Goal: Task Accomplishment & Management: Use online tool/utility

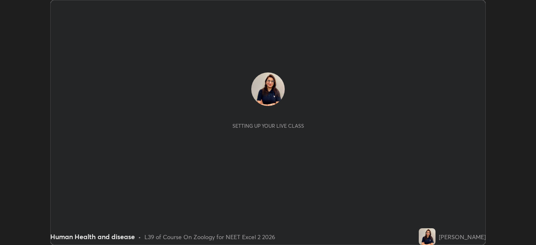
scroll to position [245, 536]
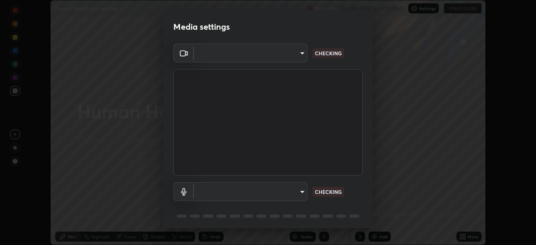
click at [464, 235] on div "Media settings ​ CHECKING ​ CHECKING 1 / 5 Next" at bounding box center [268, 122] width 536 height 245
type input "6fd5a11214182fe3dbcd63879dc51230d69f1da36812afabedb7f77605f255ed"
type input "communications"
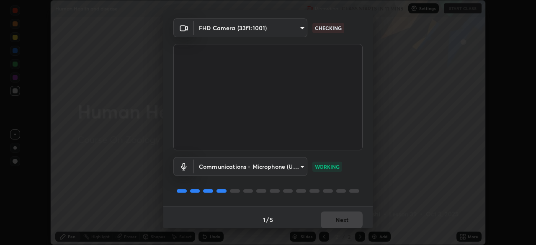
scroll to position [30, 0]
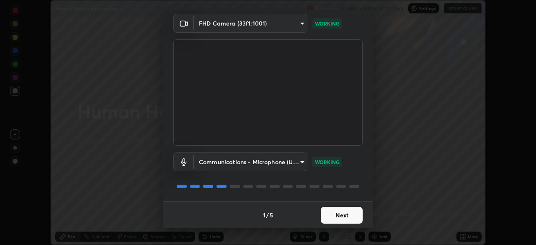
click at [335, 217] on button "Next" at bounding box center [342, 215] width 42 height 17
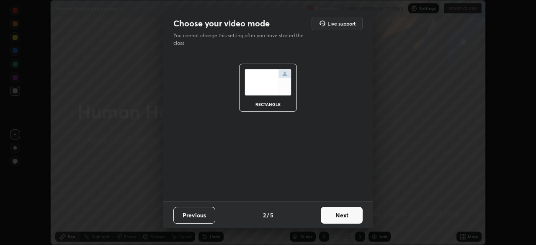
scroll to position [0, 0]
click at [334, 216] on button "Next" at bounding box center [342, 215] width 42 height 17
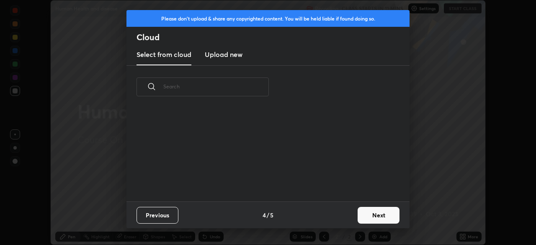
scroll to position [93, 269]
click at [364, 213] on button "Next" at bounding box center [379, 215] width 42 height 17
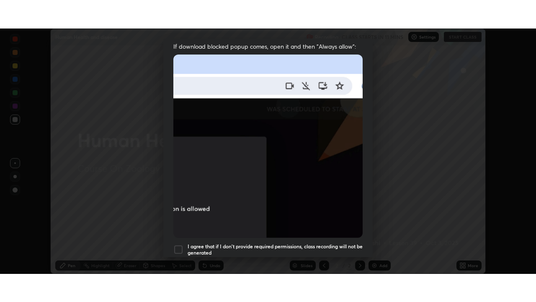
scroll to position [183, 0]
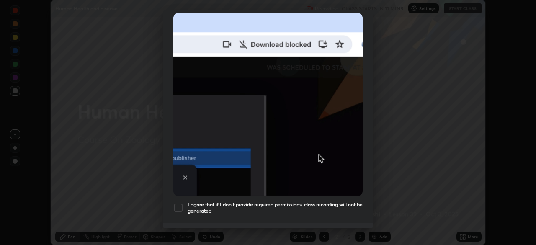
click at [180, 204] on div at bounding box center [178, 208] width 10 height 10
click at [289, 227] on div "Previous 5 / 5 Done" at bounding box center [267, 236] width 209 height 27
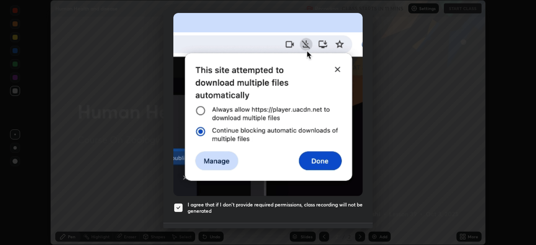
click at [331, 228] on button "Done" at bounding box center [342, 236] width 42 height 17
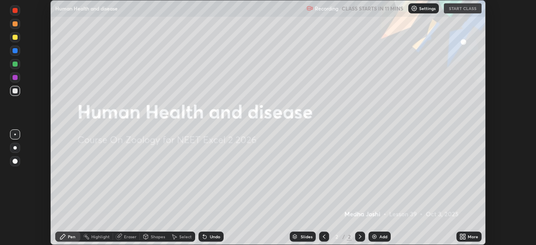
click at [467, 237] on div "More" at bounding box center [469, 237] width 25 height 10
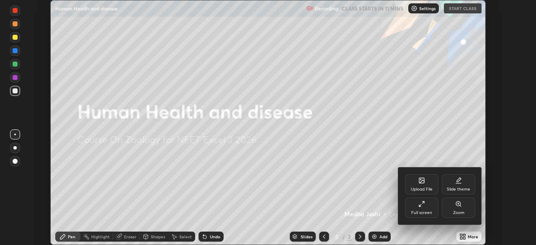
click at [426, 211] on div "Full screen" at bounding box center [421, 213] width 21 height 4
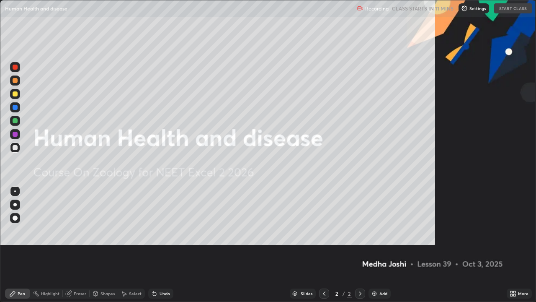
scroll to position [302, 536]
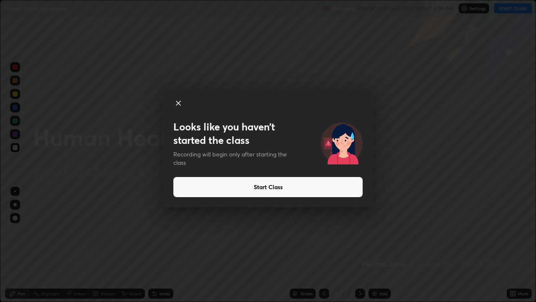
click at [315, 189] on button "Start Class" at bounding box center [267, 187] width 189 height 20
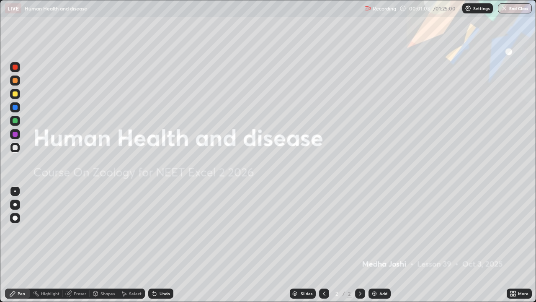
click at [379, 245] on div "Add" at bounding box center [383, 293] width 8 height 4
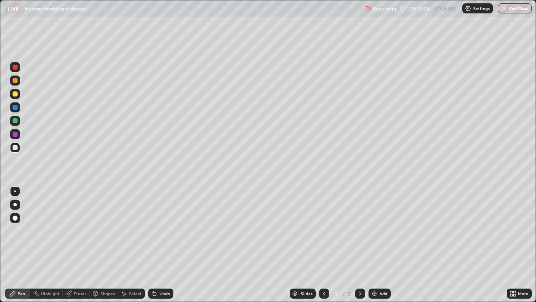
click at [158, 245] on div "Undo" at bounding box center [160, 293] width 25 height 10
click at [378, 245] on div "Add" at bounding box center [380, 293] width 22 height 10
click at [163, 245] on div "Undo" at bounding box center [160, 293] width 25 height 10
click at [381, 245] on div "Add" at bounding box center [383, 293] width 8 height 4
click at [16, 80] on div at bounding box center [15, 80] width 5 height 5
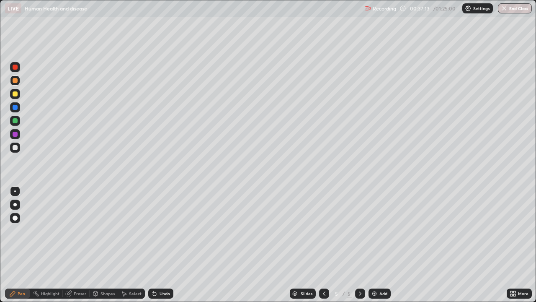
click at [15, 94] on div at bounding box center [15, 93] width 5 height 5
click at [162, 245] on div "Undo" at bounding box center [165, 293] width 10 height 4
click at [163, 245] on div "Undo" at bounding box center [160, 293] width 25 height 10
click at [161, 245] on div "Undo" at bounding box center [160, 293] width 25 height 10
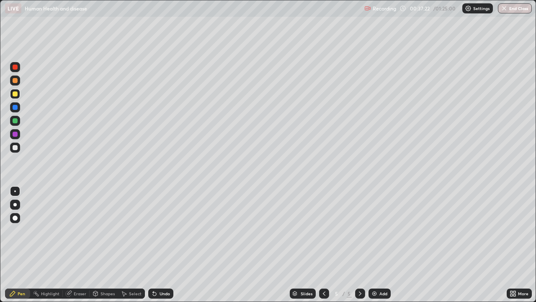
click at [161, 245] on div "Undo" at bounding box center [160, 293] width 25 height 10
click at [160, 245] on div "Undo" at bounding box center [160, 293] width 25 height 10
click at [152, 245] on div "Undo" at bounding box center [160, 293] width 25 height 10
click at [17, 109] on div at bounding box center [15, 107] width 5 height 5
click at [13, 147] on div at bounding box center [15, 147] width 5 height 5
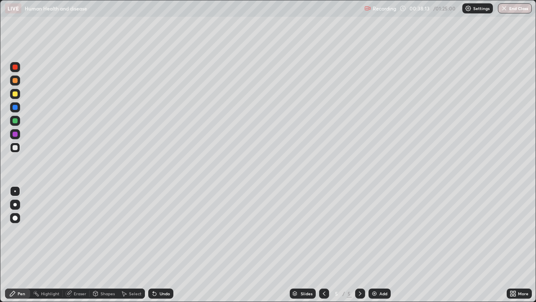
click at [161, 245] on div "Undo" at bounding box center [160, 293] width 25 height 10
click at [157, 245] on div "Undo" at bounding box center [160, 293] width 25 height 10
click at [158, 245] on div "Undo" at bounding box center [160, 293] width 25 height 10
click at [15, 109] on div at bounding box center [15, 107] width 5 height 5
click at [15, 149] on div at bounding box center [15, 147] width 5 height 5
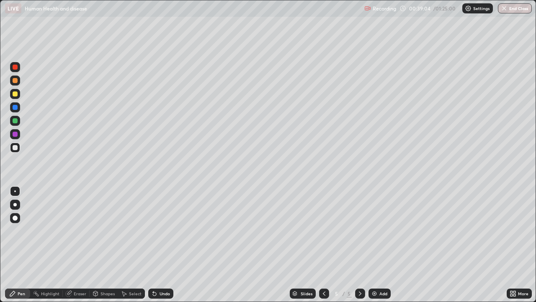
click at [166, 245] on div "Undo" at bounding box center [160, 293] width 25 height 10
click at [163, 245] on div "Undo" at bounding box center [165, 293] width 10 height 4
click at [15, 108] on div at bounding box center [15, 107] width 5 height 5
click at [16, 148] on div at bounding box center [15, 147] width 5 height 5
click at [379, 245] on div "Add" at bounding box center [380, 293] width 22 height 10
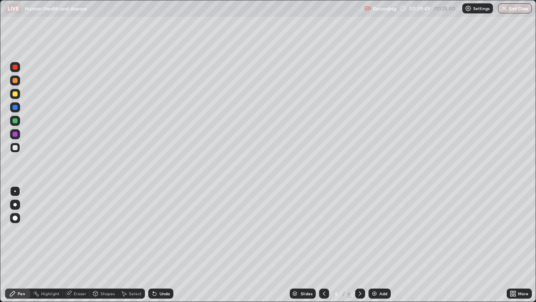
click at [14, 93] on div at bounding box center [15, 93] width 5 height 5
click at [13, 109] on div at bounding box center [15, 107] width 5 height 5
click at [163, 245] on div "Undo" at bounding box center [160, 293] width 25 height 10
click at [168, 245] on div "Undo" at bounding box center [160, 293] width 25 height 10
click at [17, 149] on div at bounding box center [15, 147] width 5 height 5
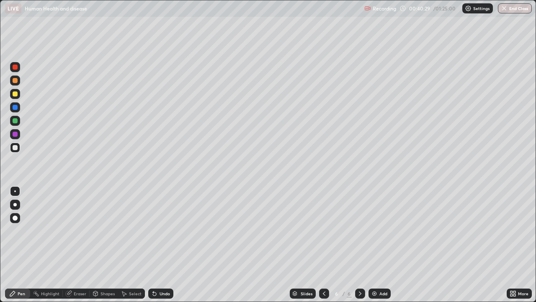
click at [165, 245] on div "Undo" at bounding box center [165, 293] width 10 height 4
click at [163, 245] on div "Undo" at bounding box center [160, 293] width 25 height 10
click at [160, 245] on div "Undo" at bounding box center [160, 293] width 25 height 10
click at [162, 245] on div "Undo" at bounding box center [160, 293] width 25 height 10
click at [160, 245] on div "Undo" at bounding box center [165, 293] width 10 height 4
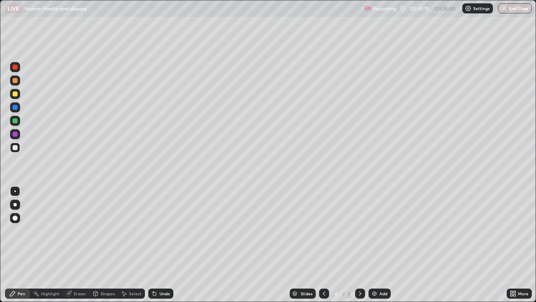
click at [15, 108] on div at bounding box center [15, 107] width 5 height 5
click at [323, 245] on icon at bounding box center [324, 293] width 7 height 7
click at [359, 245] on icon at bounding box center [360, 293] width 7 height 7
click at [16, 149] on div at bounding box center [15, 147] width 5 height 5
click at [166, 245] on div "Undo" at bounding box center [160, 293] width 25 height 10
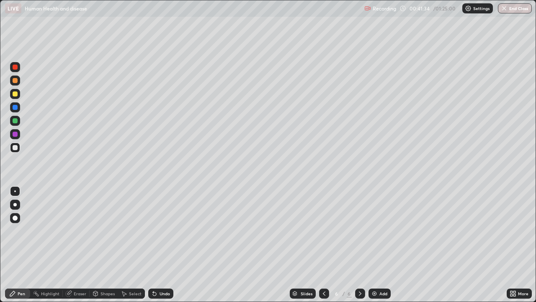
click at [160, 245] on div "Undo" at bounding box center [165, 293] width 10 height 4
click at [15, 108] on div at bounding box center [15, 107] width 5 height 5
click at [13, 146] on div at bounding box center [15, 147] width 5 height 5
click at [375, 245] on div "Add" at bounding box center [380, 293] width 22 height 10
click at [16, 95] on div at bounding box center [15, 93] width 5 height 5
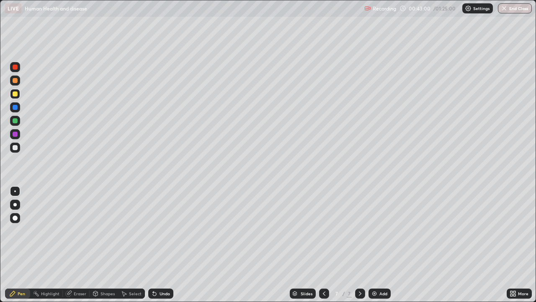
click at [15, 108] on div at bounding box center [15, 107] width 5 height 5
click at [160, 245] on div "Undo" at bounding box center [165, 293] width 10 height 4
click at [16, 151] on div at bounding box center [15, 147] width 10 height 10
click at [153, 245] on icon at bounding box center [154, 293] width 3 height 3
click at [17, 108] on div at bounding box center [15, 107] width 5 height 5
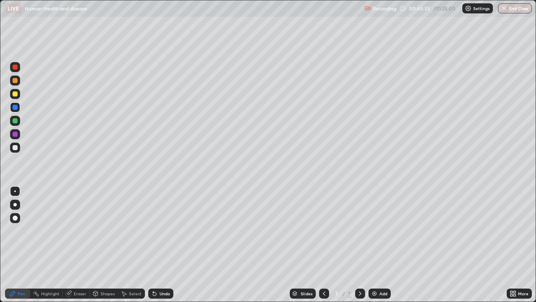
click at [18, 147] on div at bounding box center [15, 147] width 10 height 10
click at [18, 108] on div at bounding box center [15, 107] width 10 height 10
click at [15, 147] on div at bounding box center [15, 147] width 5 height 5
click at [162, 245] on div "Undo" at bounding box center [160, 293] width 25 height 10
click at [163, 245] on div "Undo" at bounding box center [165, 293] width 10 height 4
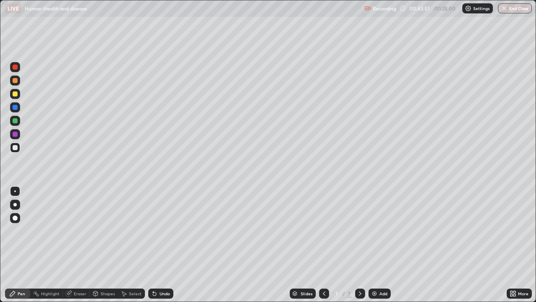
click at [160, 245] on div "Undo" at bounding box center [165, 293] width 10 height 4
click at [158, 245] on div "Undo" at bounding box center [160, 293] width 25 height 10
click at [323, 245] on div at bounding box center [324, 293] width 10 height 10
click at [323, 245] on icon at bounding box center [324, 293] width 7 height 7
click at [357, 245] on icon at bounding box center [360, 293] width 7 height 7
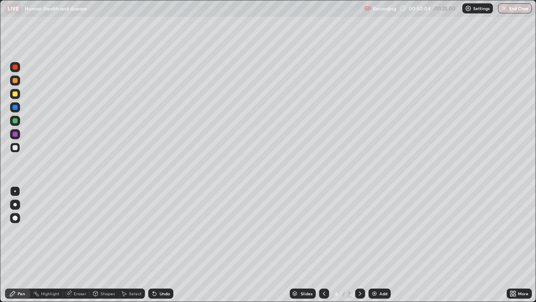
click at [359, 245] on icon at bounding box center [360, 293] width 7 height 7
click at [322, 245] on div at bounding box center [324, 293] width 10 height 10
click at [327, 245] on div at bounding box center [324, 293] width 10 height 10
click at [355, 245] on div at bounding box center [360, 293] width 10 height 10
click at [359, 245] on icon at bounding box center [360, 293] width 7 height 7
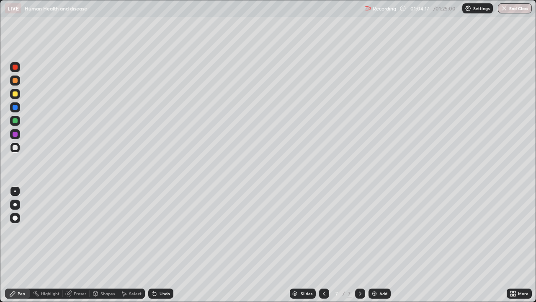
click at [519, 245] on div "More" at bounding box center [523, 293] width 10 height 4
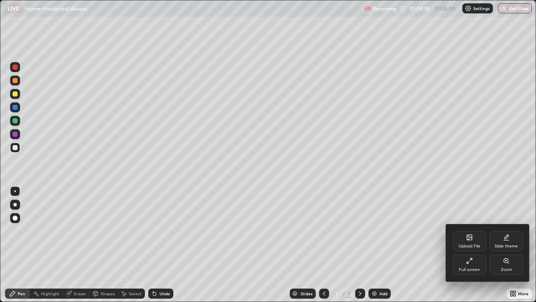
click at [468, 237] on icon at bounding box center [469, 237] width 5 height 5
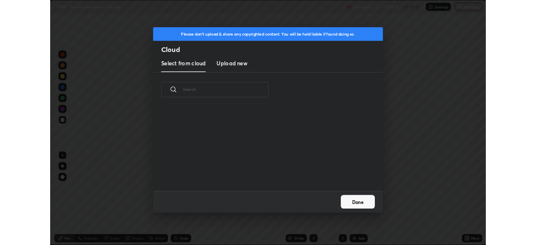
scroll to position [103, 269]
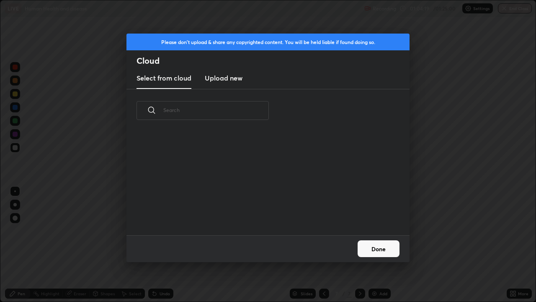
click at [235, 77] on h3 "Upload new" at bounding box center [224, 78] width 38 height 10
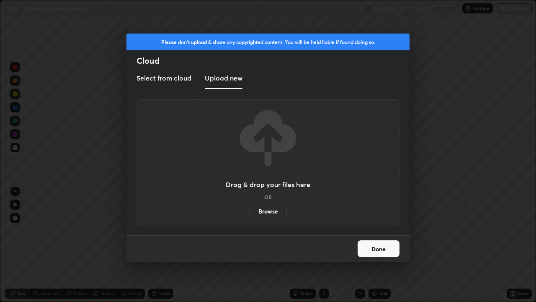
click at [257, 208] on label "Browse" at bounding box center [268, 210] width 37 height 13
click at [250, 208] on input "Browse" at bounding box center [250, 210] width 0 height 13
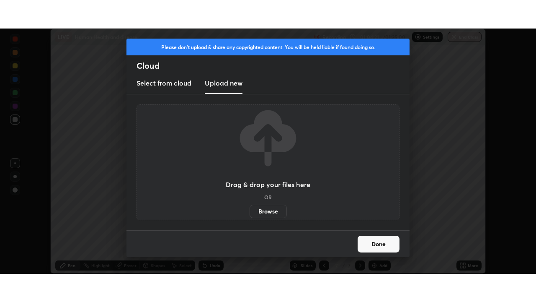
scroll to position [41638, 41347]
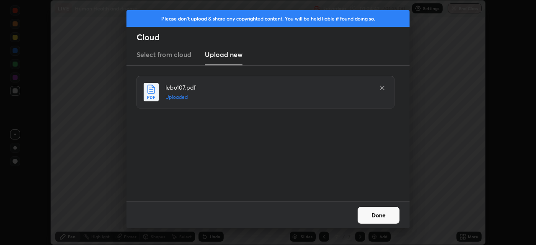
click at [387, 212] on button "Done" at bounding box center [379, 215] width 42 height 17
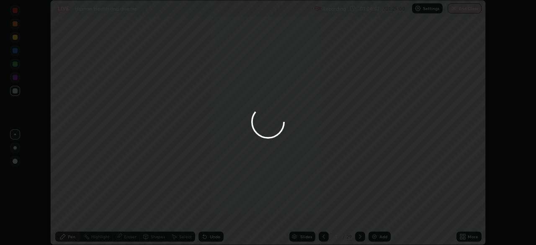
click at [464, 235] on icon at bounding box center [464, 235] width 2 height 2
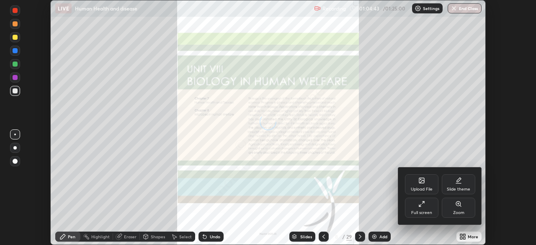
click at [428, 209] on div "Full screen" at bounding box center [422, 208] width 34 height 20
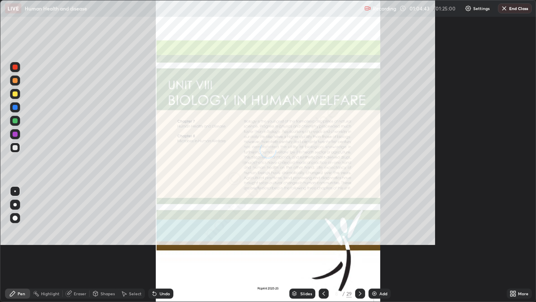
scroll to position [302, 536]
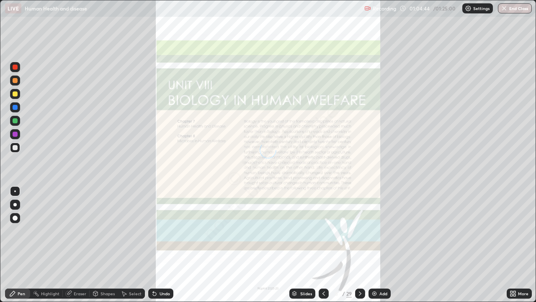
click at [302, 245] on div "Slides" at bounding box center [306, 293] width 12 height 4
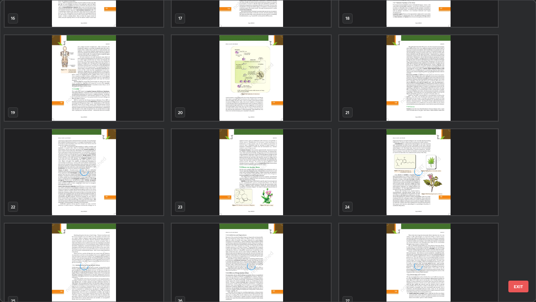
scroll to position [562, 0]
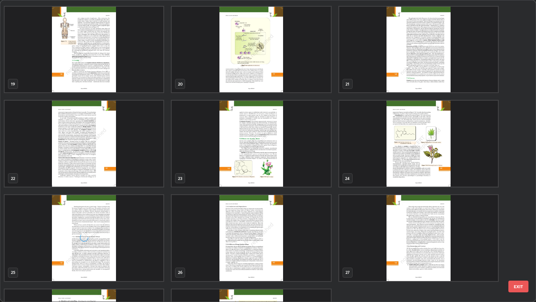
click at [312, 170] on img "grid" at bounding box center [251, 144] width 159 height 86
click at [311, 173] on img "grid" at bounding box center [251, 144] width 159 height 86
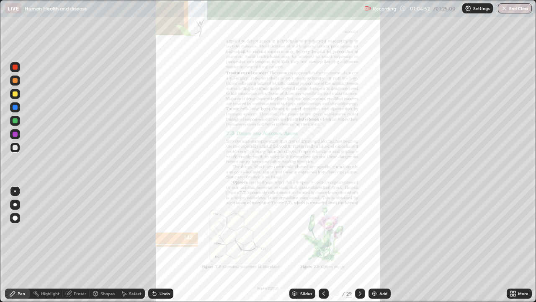
click at [517, 245] on div "More" at bounding box center [519, 293] width 25 height 10
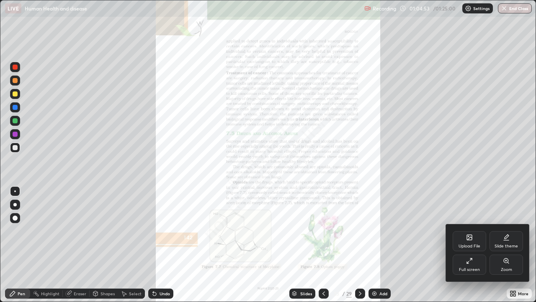
click at [505, 245] on div "Zoom" at bounding box center [506, 269] width 11 height 4
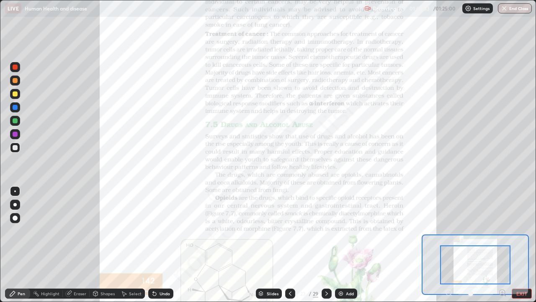
click at [501, 245] on icon at bounding box center [502, 292] width 2 height 0
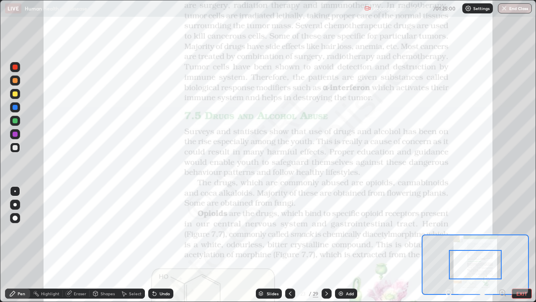
click at [502, 245] on icon at bounding box center [502, 292] width 2 height 0
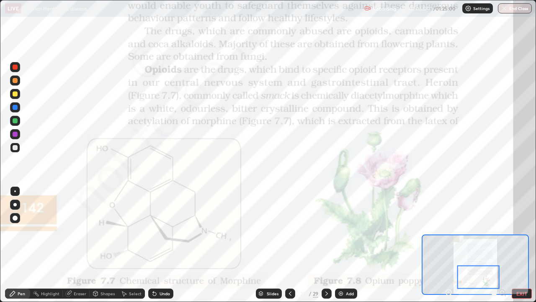
click at [15, 70] on div at bounding box center [15, 67] width 10 height 10
click at [162, 245] on div "Undo" at bounding box center [160, 293] width 25 height 10
click at [162, 245] on div "Undo" at bounding box center [165, 293] width 10 height 4
click at [326, 245] on icon at bounding box center [326, 293] width 7 height 7
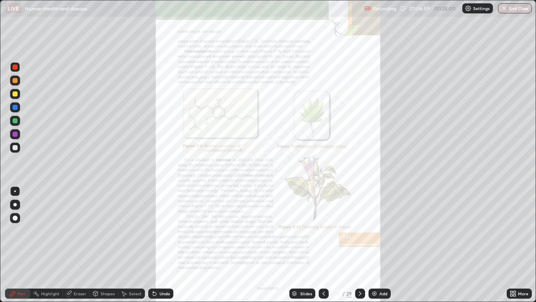
click at [518, 245] on div "More" at bounding box center [523, 293] width 10 height 4
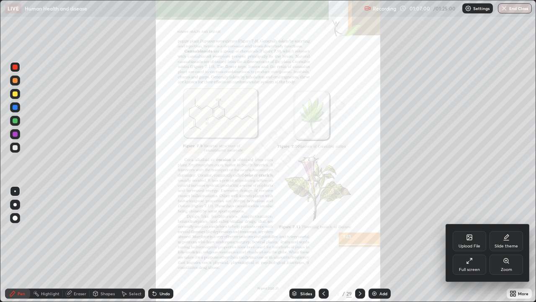
click at [506, 245] on div "Zoom" at bounding box center [507, 264] width 34 height 20
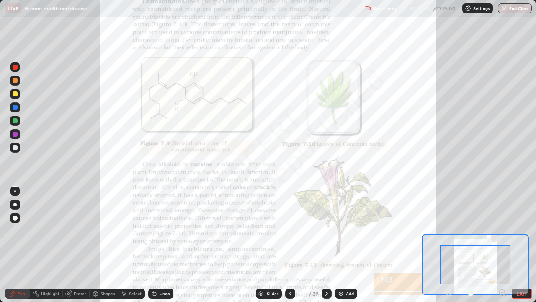
click at [503, 245] on icon at bounding box center [502, 292] width 2 height 0
click at [505, 245] on icon at bounding box center [505, 295] width 2 height 2
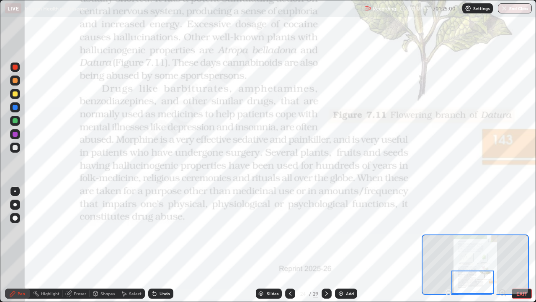
click at [163, 245] on div "Undo" at bounding box center [160, 293] width 25 height 10
click at [326, 245] on icon at bounding box center [326, 293] width 7 height 7
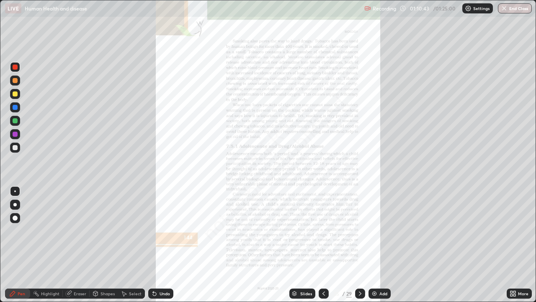
click at [514, 245] on icon at bounding box center [514, 292] width 2 height 2
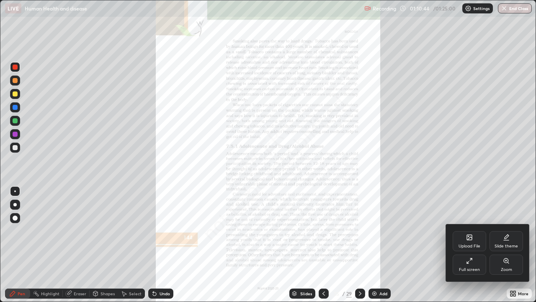
click at [504, 245] on icon at bounding box center [506, 260] width 5 height 5
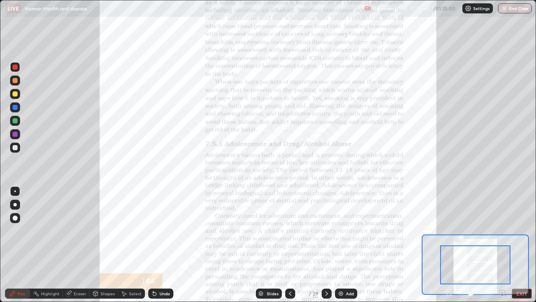
click at [502, 245] on icon at bounding box center [502, 292] width 2 height 0
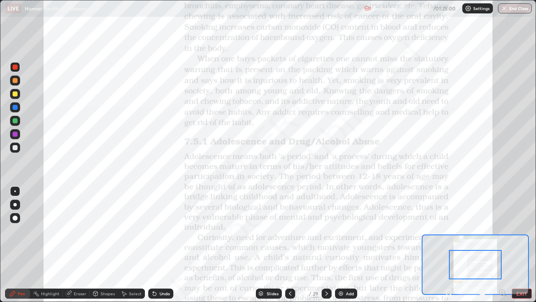
click at [502, 245] on icon at bounding box center [502, 292] width 8 height 8
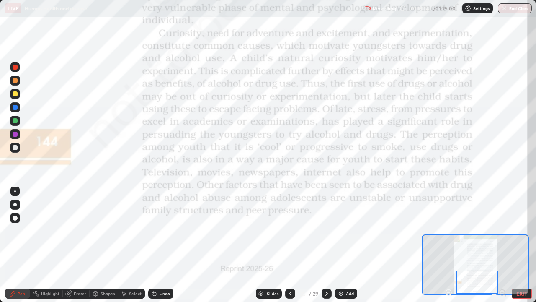
click at [327, 245] on icon at bounding box center [326, 293] width 7 height 7
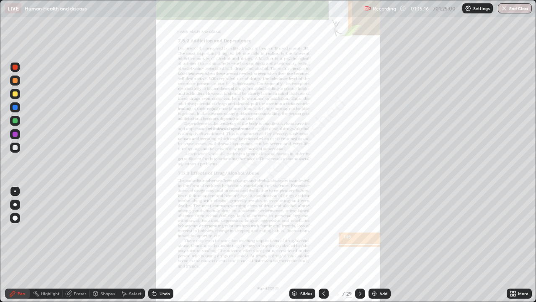
click at [519, 245] on div "More" at bounding box center [523, 293] width 10 height 4
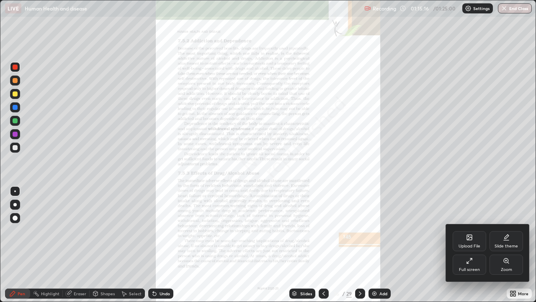
click at [511, 245] on div "Zoom" at bounding box center [507, 264] width 34 height 20
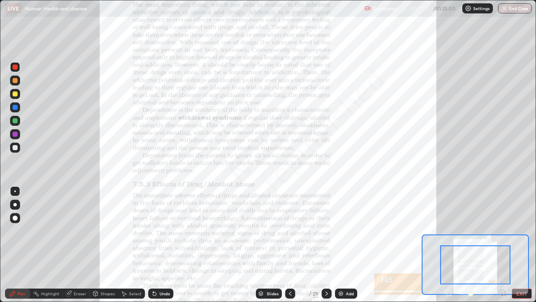
click at [502, 245] on icon at bounding box center [502, 292] width 0 height 2
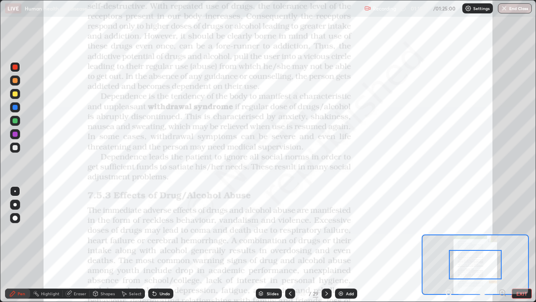
click at [502, 245] on icon at bounding box center [502, 292] width 2 height 0
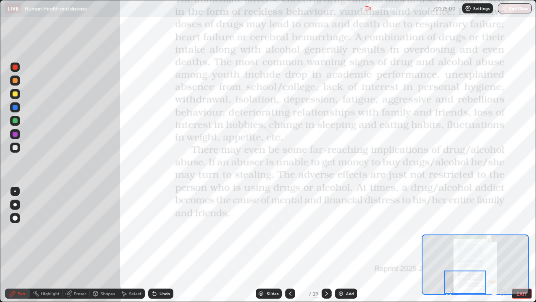
click at [328, 245] on div at bounding box center [327, 293] width 10 height 10
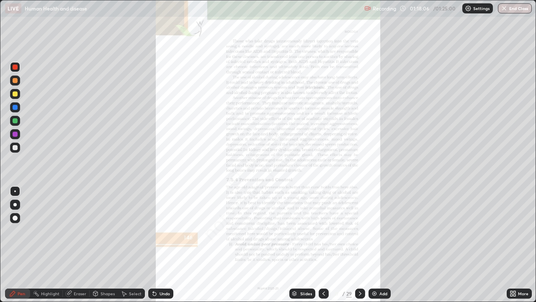
click at [514, 245] on icon at bounding box center [514, 295] width 2 height 2
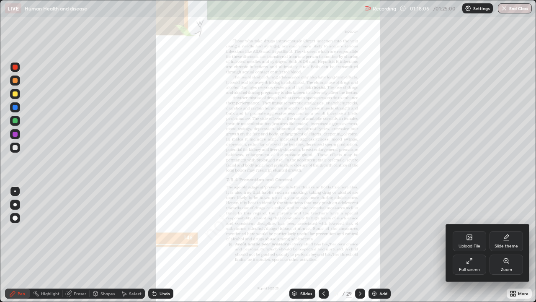
click at [501, 245] on div "Zoom" at bounding box center [507, 264] width 34 height 20
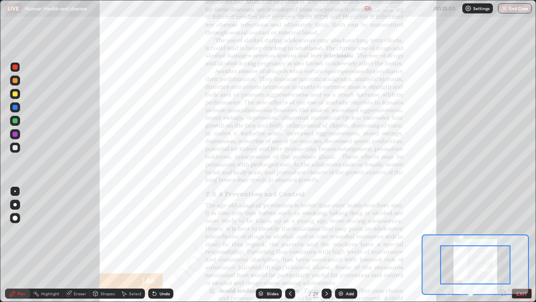
click at [505, 245] on icon at bounding box center [505, 295] width 2 height 2
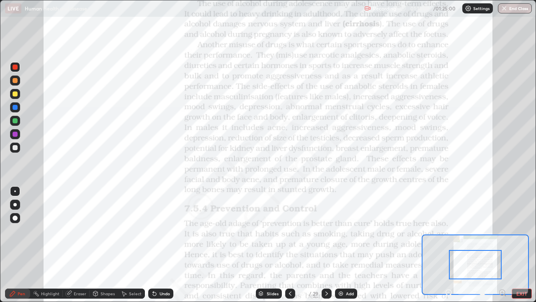
click at [502, 245] on icon at bounding box center [502, 292] width 2 height 0
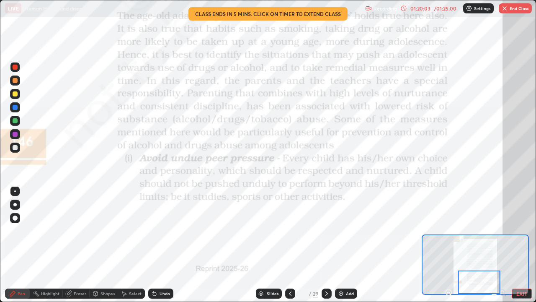
click at [326, 245] on icon at bounding box center [326, 293] width 7 height 7
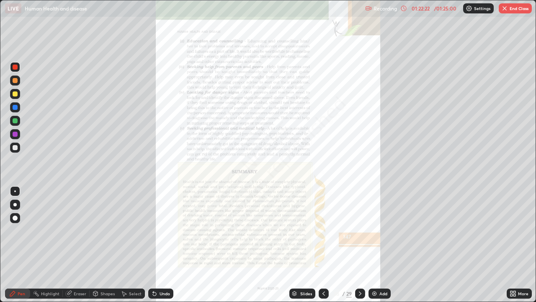
click at [510, 9] on button "End Class" at bounding box center [515, 8] width 33 height 10
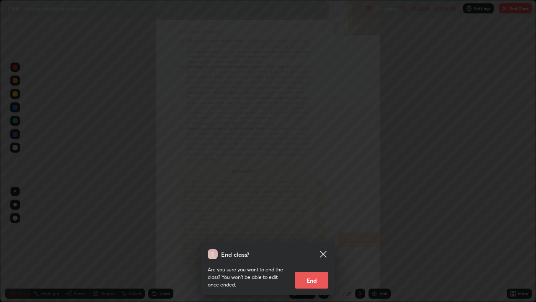
click at [313, 245] on button "End" at bounding box center [312, 279] width 34 height 17
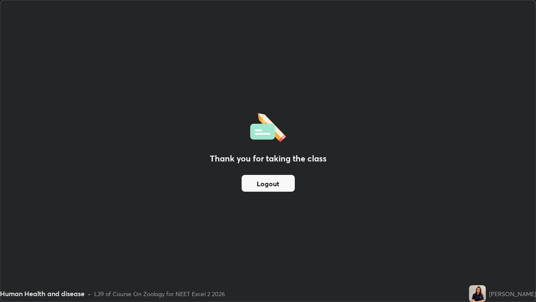
click at [275, 182] on button "Logout" at bounding box center [268, 183] width 53 height 17
